Goal: Task Accomplishment & Management: Manage account settings

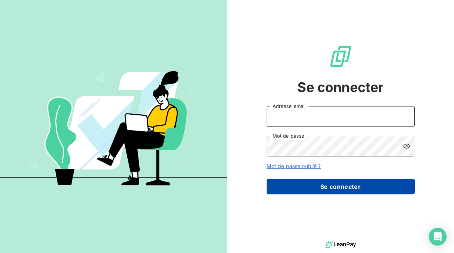
type input "[EMAIL_ADDRESS][DOMAIN_NAME]"
click at [310, 183] on button "Se connecter" at bounding box center [341, 186] width 148 height 16
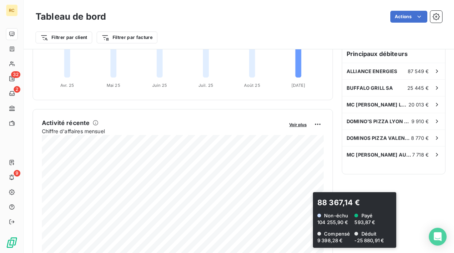
scroll to position [217, 0]
